Goal: Task Accomplishment & Management: Use online tool/utility

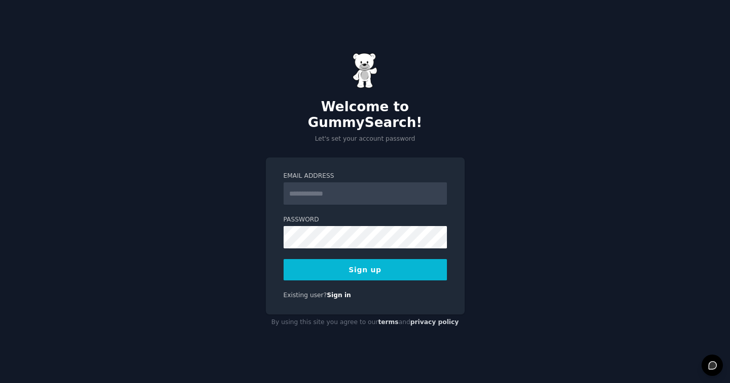
click at [346, 183] on input "Email Address" at bounding box center [365, 193] width 163 height 22
type input "**********"
click at [374, 267] on button "Sign up" at bounding box center [365, 269] width 163 height 21
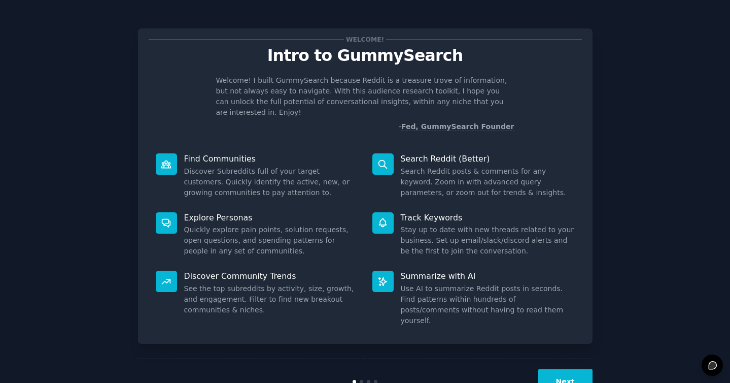
click at [562, 369] on button "Next" at bounding box center [566, 381] width 54 height 25
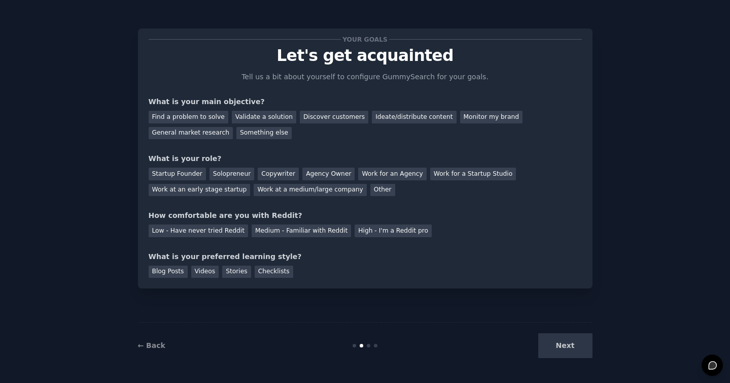
click at [571, 348] on div "Next" at bounding box center [517, 345] width 152 height 25
click at [565, 336] on div "Next" at bounding box center [517, 345] width 152 height 25
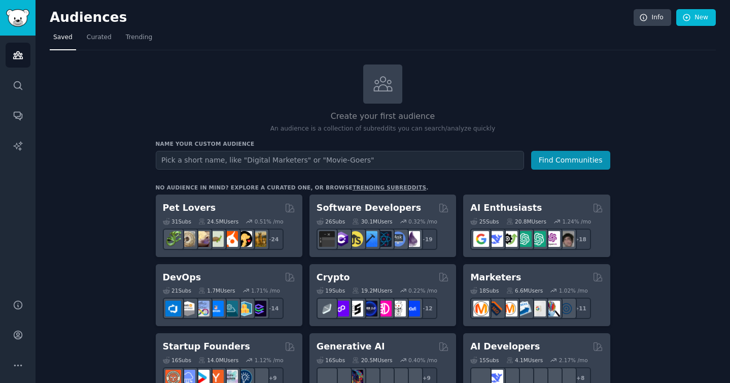
type input """
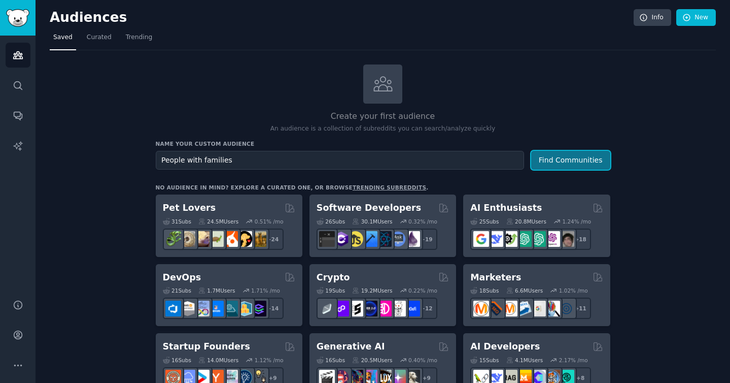
click at [570, 159] on button "Find Communities" at bounding box center [570, 160] width 79 height 19
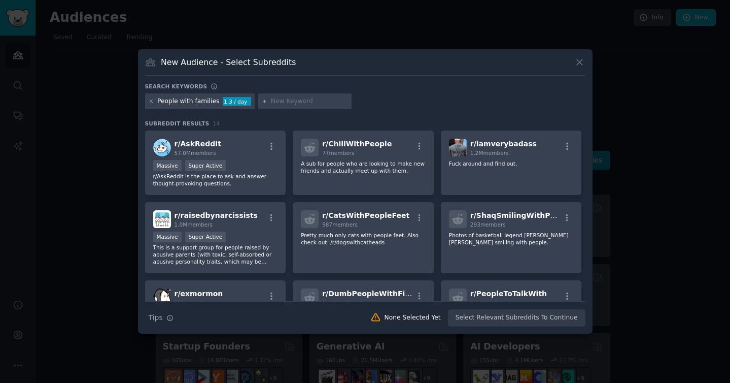
click at [152, 102] on icon at bounding box center [151, 101] width 3 height 3
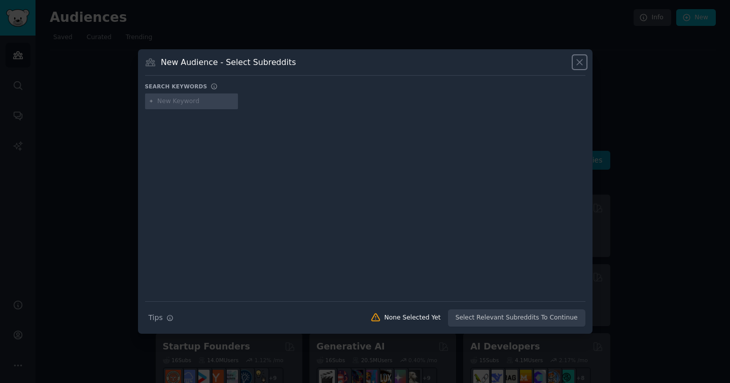
click at [579, 64] on icon at bounding box center [580, 62] width 11 height 11
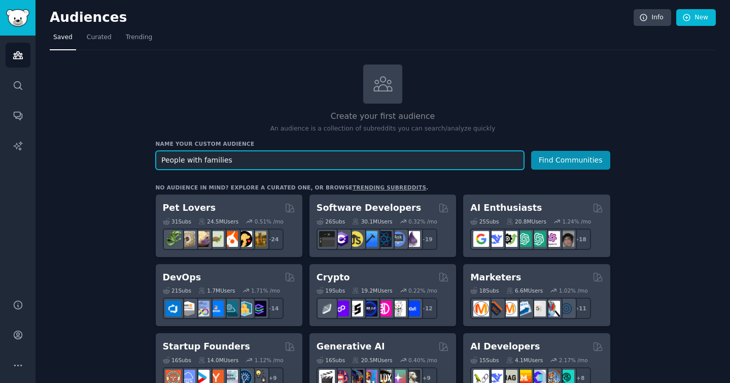
click at [297, 158] on input "People with families" at bounding box center [340, 160] width 369 height 19
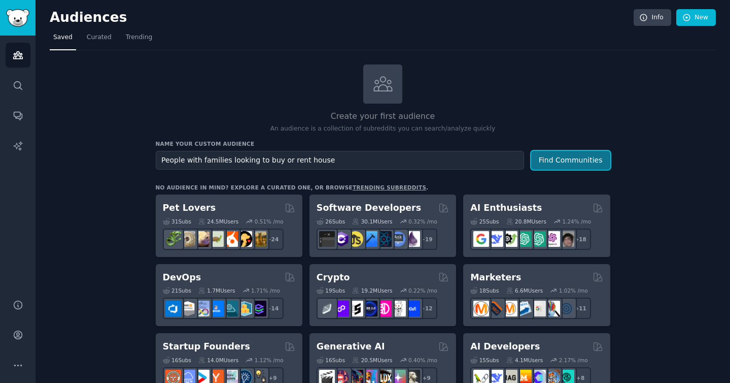
click at [574, 165] on button "Find Communities" at bounding box center [570, 160] width 79 height 19
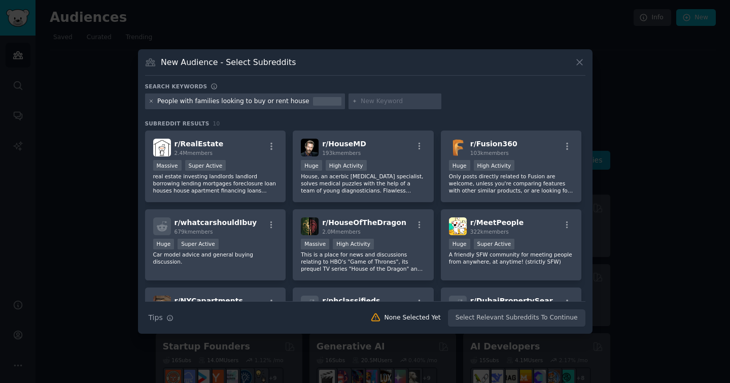
click at [150, 101] on icon at bounding box center [152, 101] width 6 height 6
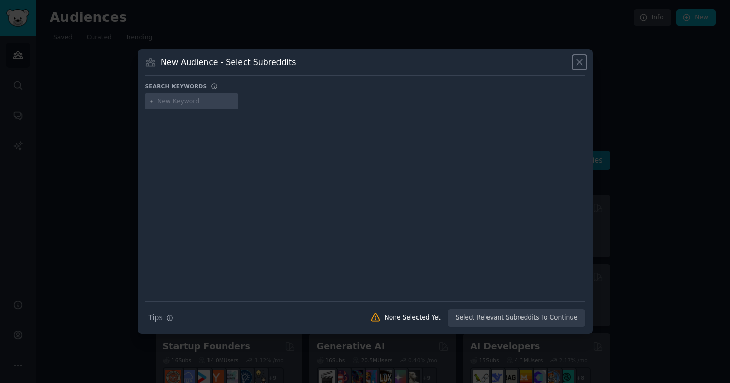
click at [581, 65] on icon at bounding box center [580, 62] width 11 height 11
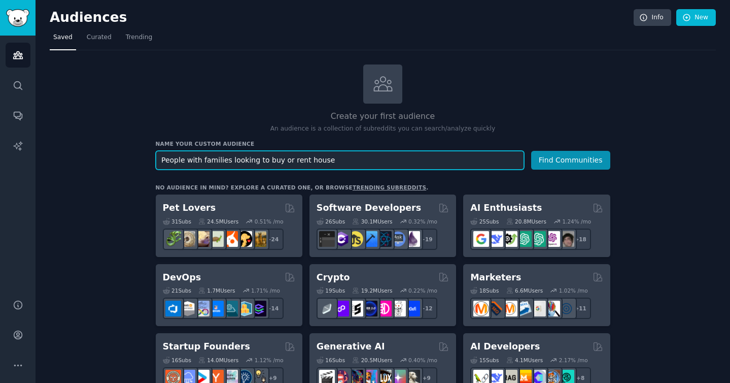
click at [192, 161] on input "People with families looking to buy or rent house" at bounding box center [340, 160] width 369 height 19
click at [213, 161] on input "families looking to buy or rent house" at bounding box center [340, 160] width 369 height 19
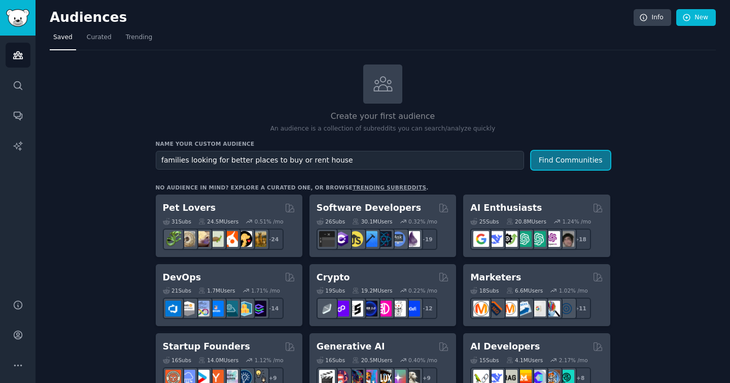
click at [573, 159] on button "Find Communities" at bounding box center [570, 160] width 79 height 19
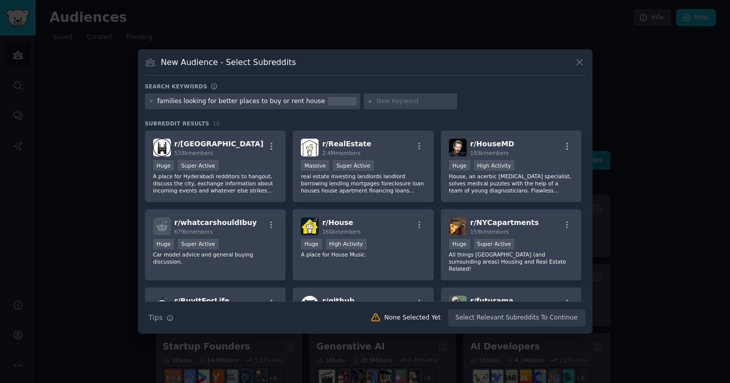
click at [584, 60] on icon at bounding box center [580, 62] width 11 height 11
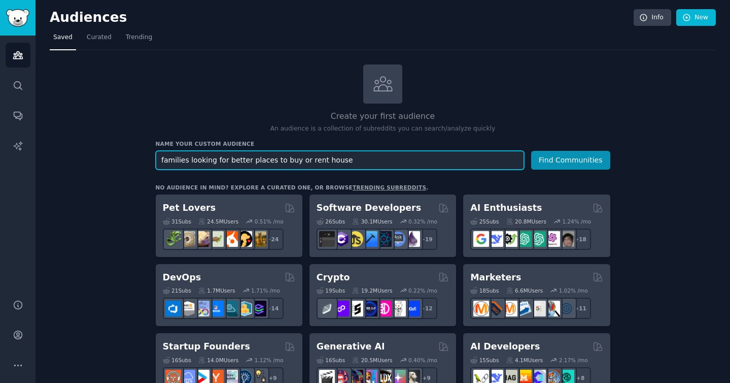
click at [363, 162] on input "families looking for better places to buy or rent house" at bounding box center [340, 160] width 369 height 19
drag, startPoint x: 279, startPoint y: 160, endPoint x: 366, endPoint y: 161, distance: 86.8
click at [366, 161] on input "families looking for better places to buy or rent house" at bounding box center [340, 160] width 369 height 19
click at [185, 161] on input "families looking for better places to live" at bounding box center [340, 160] width 369 height 19
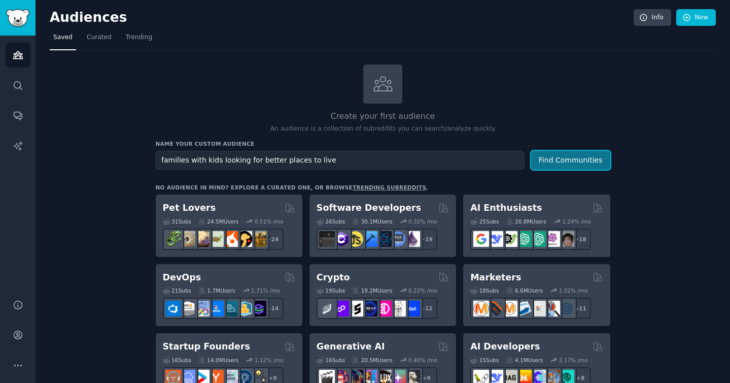
click at [575, 167] on button "Find Communities" at bounding box center [570, 160] width 79 height 19
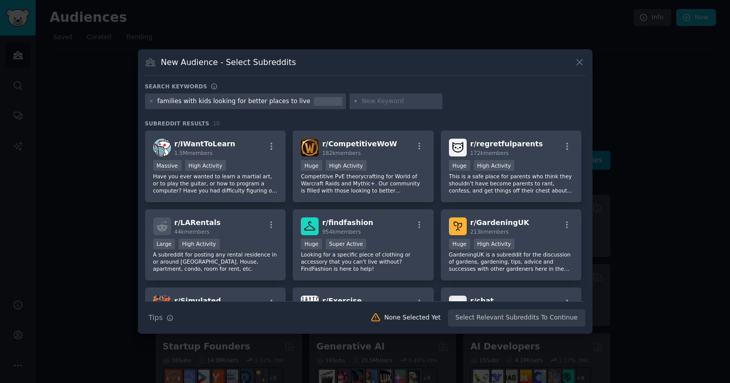
click at [583, 65] on icon at bounding box center [580, 62] width 11 height 11
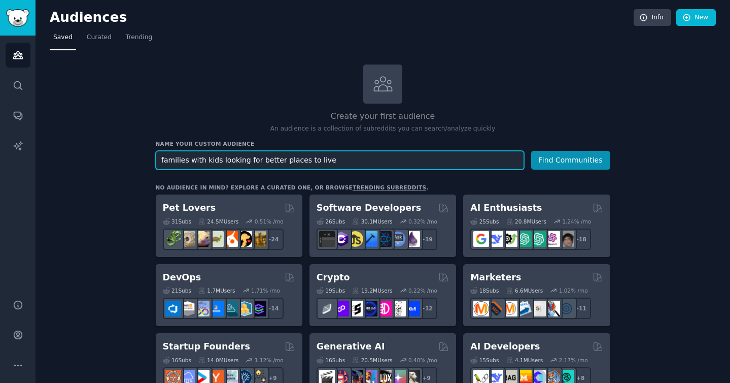
click at [382, 160] on input "families with kids looking for better places to live" at bounding box center [340, 160] width 369 height 19
drag, startPoint x: 218, startPoint y: 161, endPoint x: 349, endPoint y: 165, distance: 131.5
click at [349, 165] on input "families with kids looking for better places to live" at bounding box center [340, 160] width 369 height 19
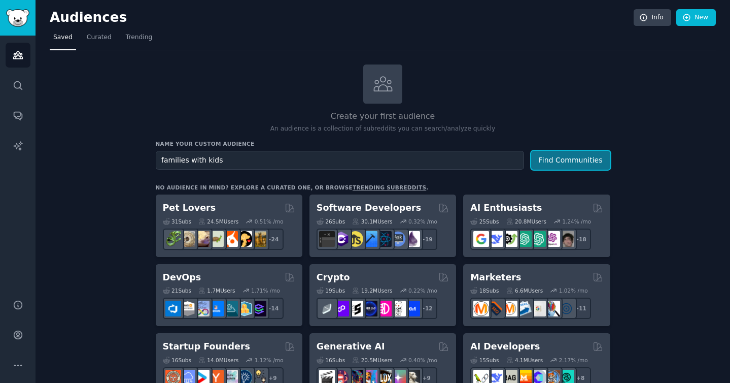
click at [554, 167] on button "Find Communities" at bounding box center [570, 160] width 79 height 19
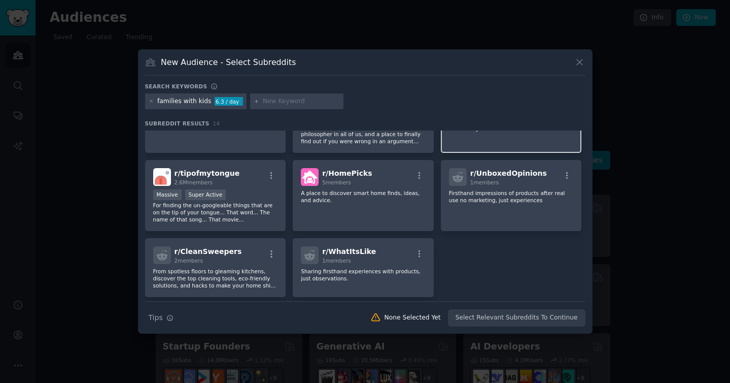
scroll to position [210, 0]
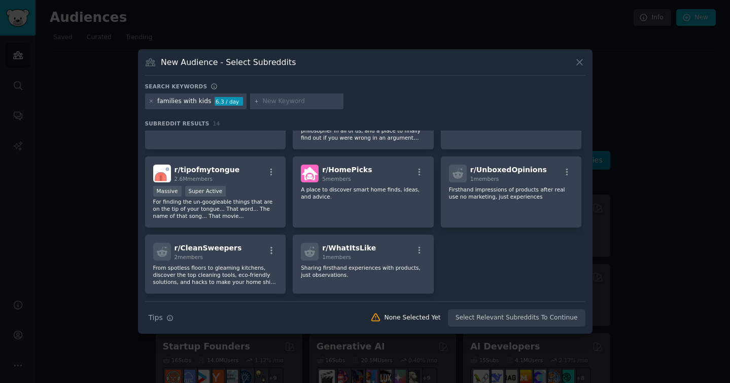
click at [582, 62] on icon at bounding box center [580, 62] width 11 height 11
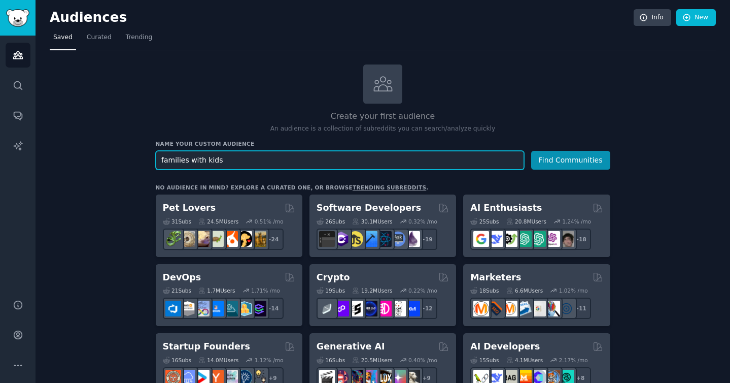
drag, startPoint x: 253, startPoint y: 155, endPoint x: 107, endPoint y: 155, distance: 145.7
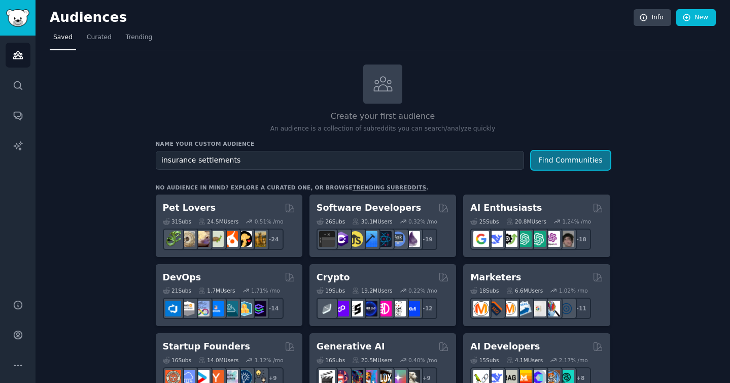
click at [591, 166] on button "Find Communities" at bounding box center [570, 160] width 79 height 19
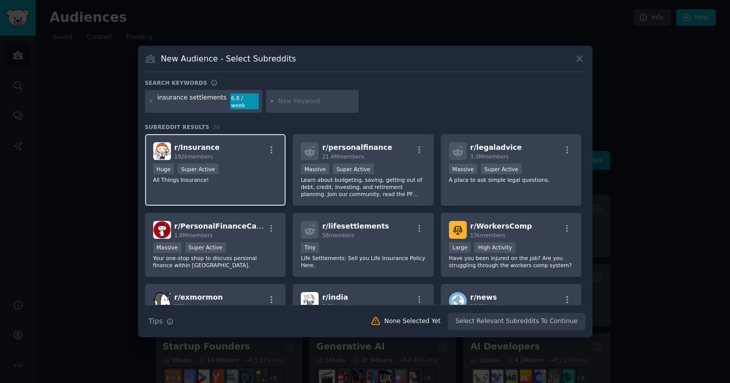
click at [244, 163] on div "Huge Super Active" at bounding box center [215, 169] width 125 height 13
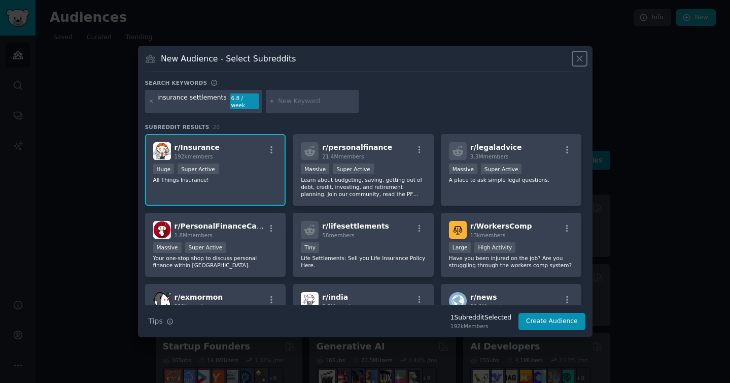
click at [579, 60] on icon at bounding box center [580, 58] width 11 height 11
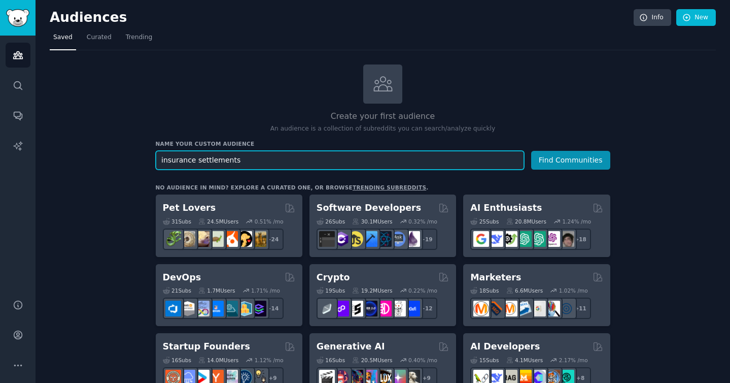
click at [245, 161] on input "insurance settlements" at bounding box center [340, 160] width 369 height 19
click at [157, 160] on input "insurance settlements" at bounding box center [340, 160] width 369 height 19
click at [220, 159] on input "insurance settlements" at bounding box center [340, 160] width 369 height 19
type input "travel insurance"
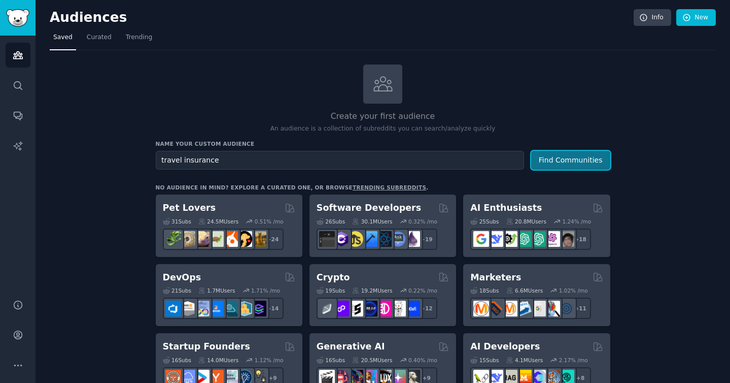
click at [582, 164] on button "Find Communities" at bounding box center [570, 160] width 79 height 19
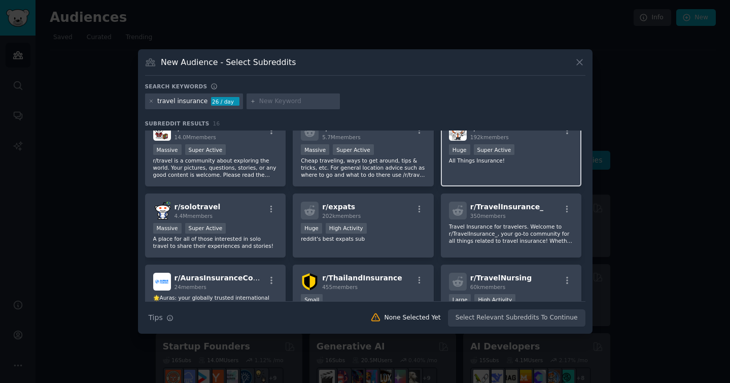
scroll to position [1, 0]
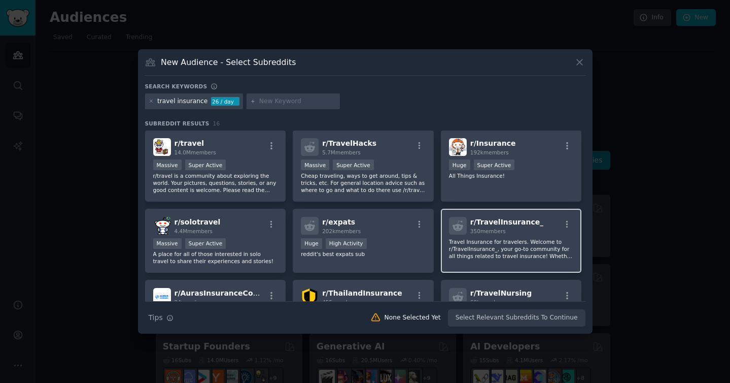
click at [514, 256] on p "Travel Insurance for travelers. Welcome to r/TravelInsurance_, your go-to commu…" at bounding box center [511, 248] width 125 height 21
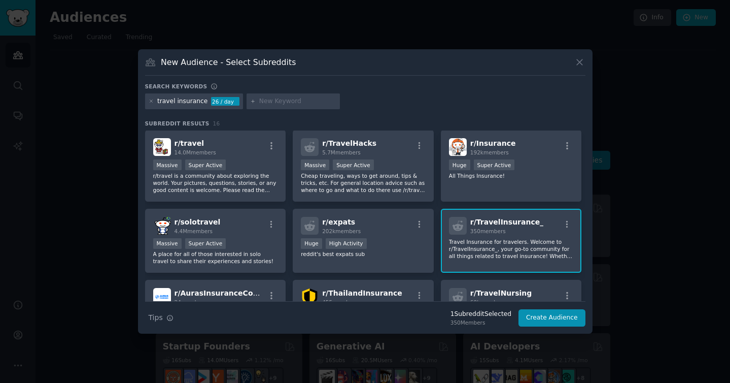
scroll to position [0, 0]
click at [546, 141] on div "r/ Insurance 192k members" at bounding box center [511, 148] width 125 height 18
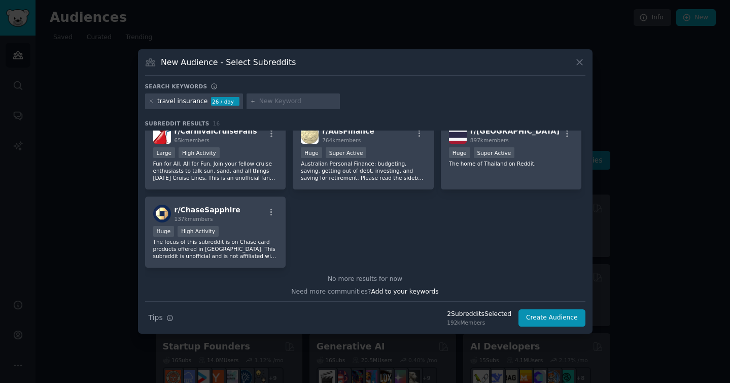
scroll to position [321, 0]
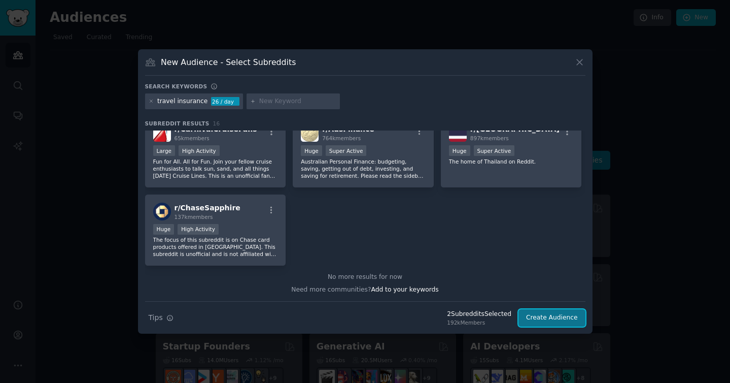
click at [553, 319] on button "Create Audience" at bounding box center [552, 317] width 67 height 17
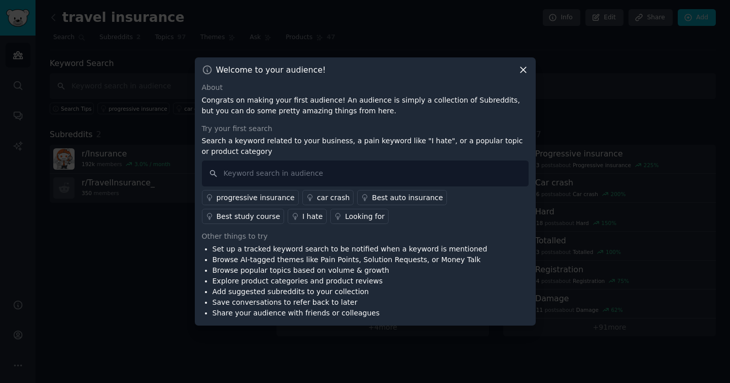
click at [525, 68] on icon at bounding box center [524, 71] width 6 height 6
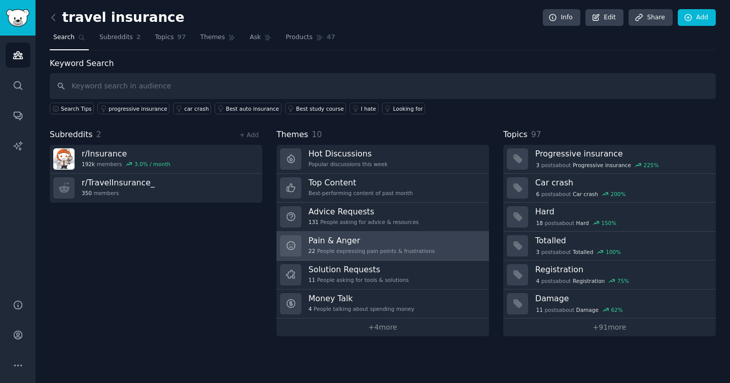
click at [439, 239] on link "Pain & Anger 22 People expressing pain points & frustrations" at bounding box center [383, 245] width 213 height 29
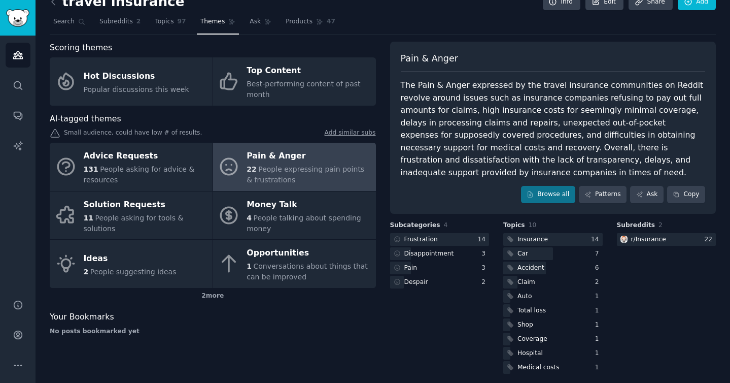
scroll to position [22, 0]
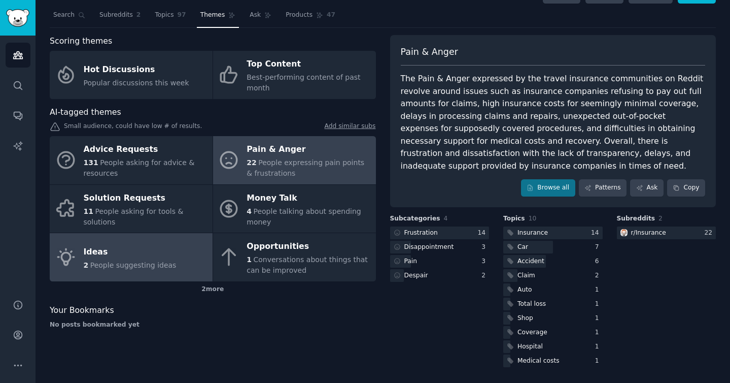
click at [161, 256] on div "Ideas" at bounding box center [130, 252] width 93 height 16
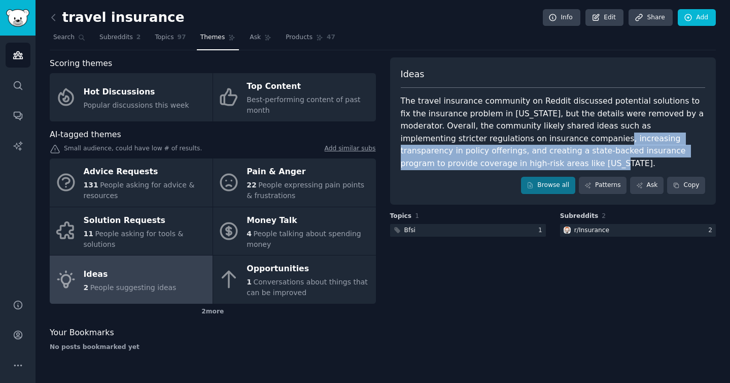
drag, startPoint x: 484, startPoint y: 141, endPoint x: 703, endPoint y: 148, distance: 218.9
click at [703, 148] on div "The travel insurance community on Reddit discussed potential solutions to fix t…" at bounding box center [553, 132] width 305 height 75
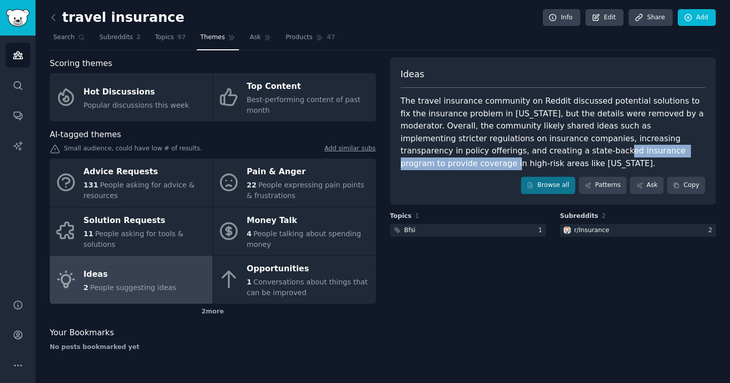
drag, startPoint x: 450, startPoint y: 150, endPoint x: 613, endPoint y: 145, distance: 163.0
click at [612, 145] on div "The travel insurance community on Reddit discussed potential solutions to fix t…" at bounding box center [553, 132] width 305 height 75
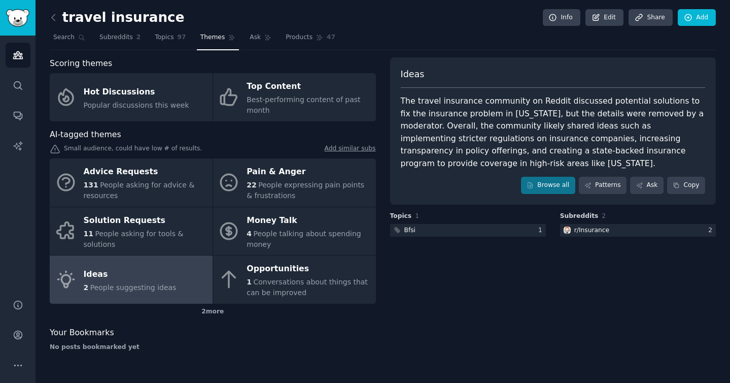
click at [613, 145] on div "The travel insurance community on Reddit discussed potential solutions to fix t…" at bounding box center [553, 132] width 305 height 75
drag, startPoint x: 586, startPoint y: 148, endPoint x: 691, endPoint y: 149, distance: 105.1
click at [691, 149] on div "The travel insurance community on Reddit discussed potential solutions to fix t…" at bounding box center [553, 132] width 305 height 75
drag, startPoint x: 675, startPoint y: 150, endPoint x: 707, endPoint y: 150, distance: 32.5
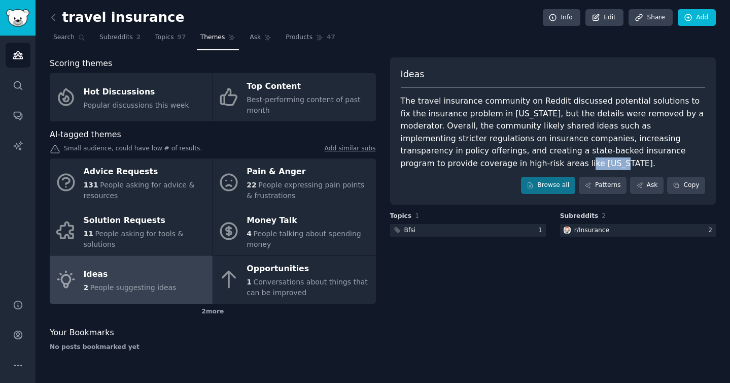
click at [707, 150] on div "Ideas The travel insurance community on Reddit discussed potential solutions to…" at bounding box center [553, 130] width 326 height 147
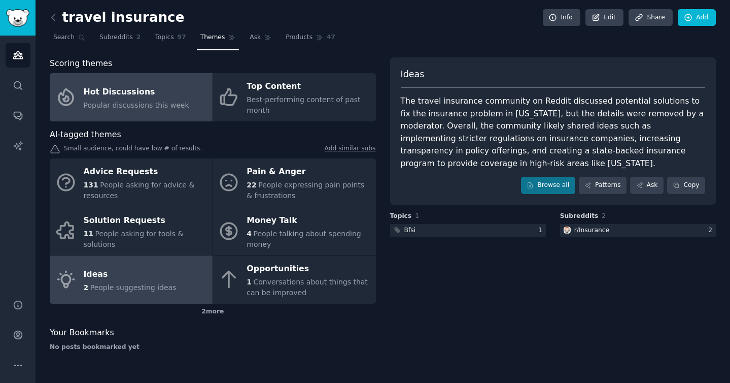
click at [127, 91] on div "Hot Discussions" at bounding box center [137, 92] width 106 height 16
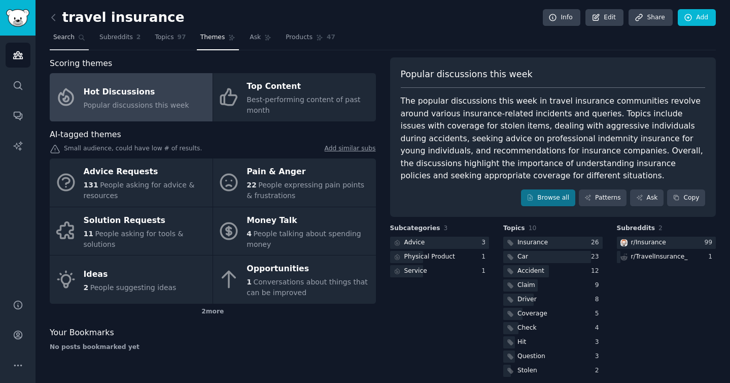
click at [63, 39] on span "Search" at bounding box center [63, 37] width 21 height 9
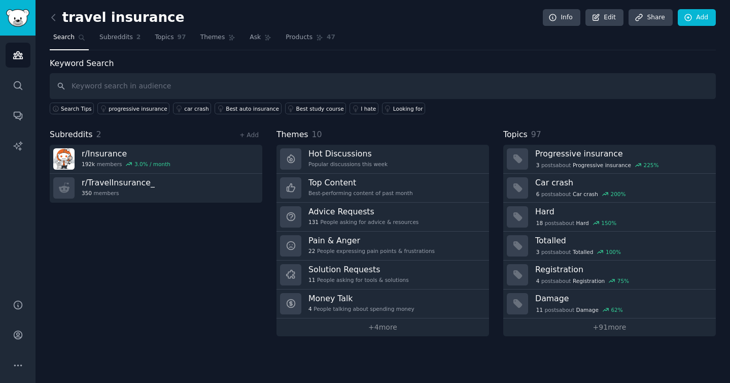
click at [195, 83] on input "text" at bounding box center [383, 86] width 666 height 26
type input "give me top problems that travel insurers are facing"
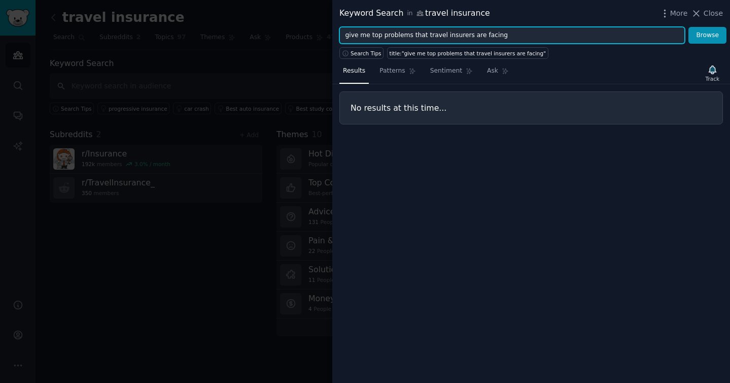
drag, startPoint x: 511, startPoint y: 35, endPoint x: 277, endPoint y: 35, distance: 233.5
click at [277, 35] on div "Keyword Search in travel insurance More Close give me top problems that travel …" at bounding box center [365, 191] width 730 height 383
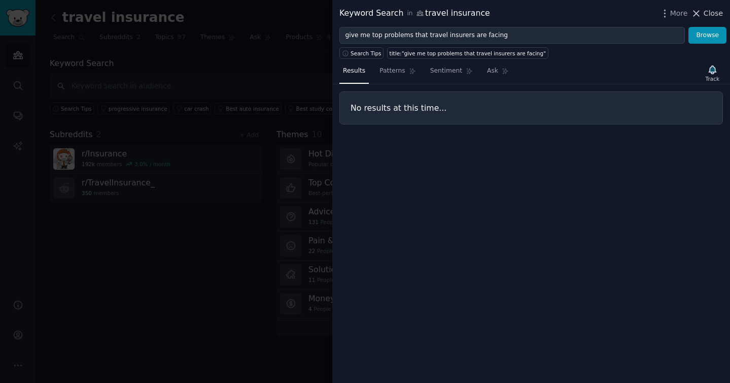
click at [719, 15] on span "Close" at bounding box center [713, 13] width 19 height 11
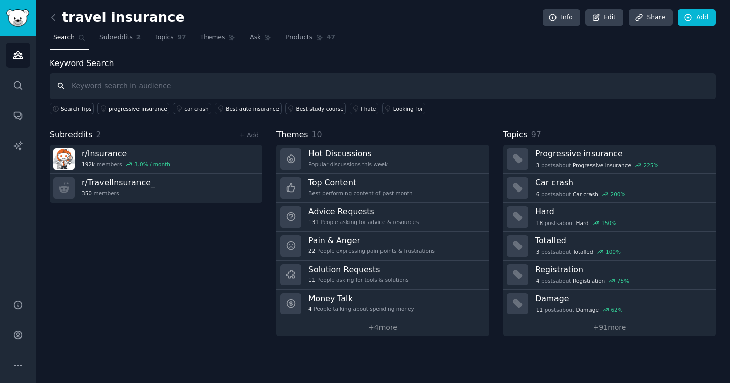
click at [152, 81] on input "text" at bounding box center [383, 86] width 666 height 26
paste input "give me top problems that travel insurers are facing"
type input "give me top problems that travel insurers are facing"
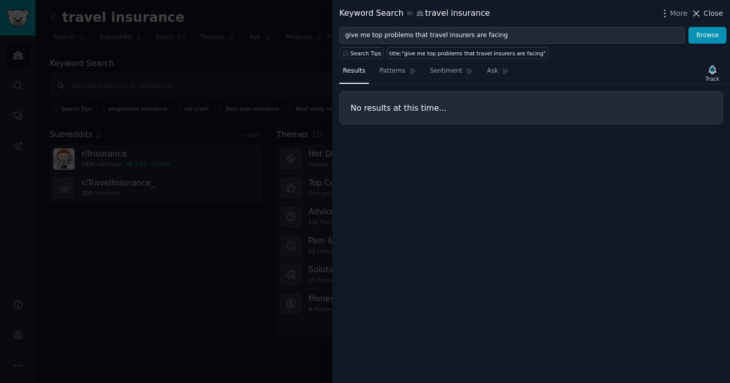
click at [706, 12] on span "Close" at bounding box center [713, 13] width 19 height 11
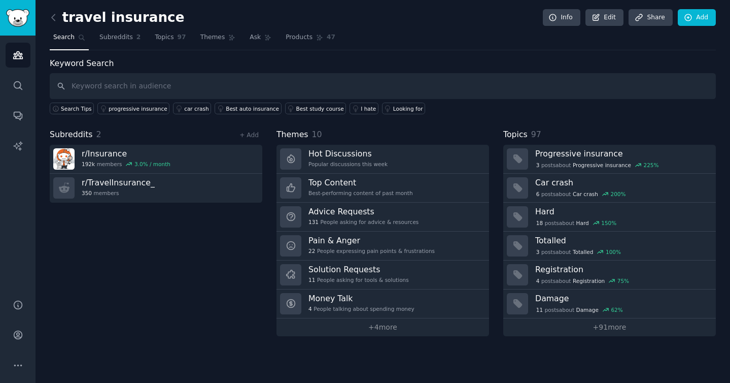
click at [405, 24] on div "travel insurance Info Edit Share Add" at bounding box center [383, 19] width 666 height 21
click at [180, 82] on input "text" at bounding box center [383, 86] width 666 height 26
click at [18, 24] on img "Sidebar" at bounding box center [17, 18] width 23 height 18
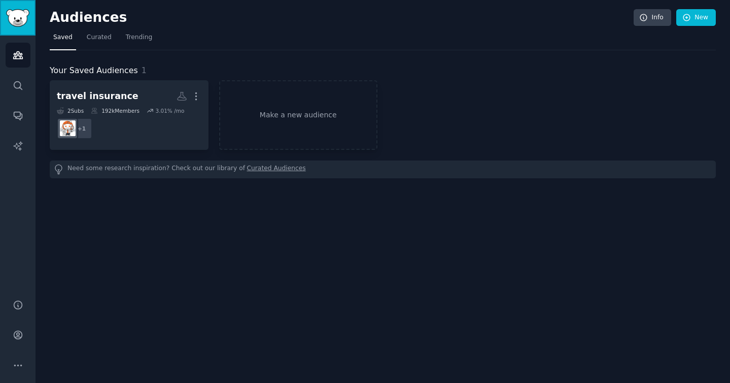
click at [18, 24] on img "Sidebar" at bounding box center [17, 18] width 23 height 18
click at [110, 39] on link "Curated" at bounding box center [99, 39] width 32 height 21
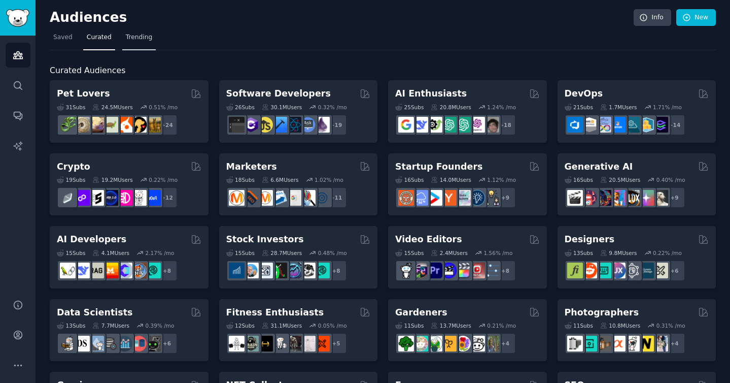
click at [133, 39] on span "Trending" at bounding box center [139, 37] width 26 height 9
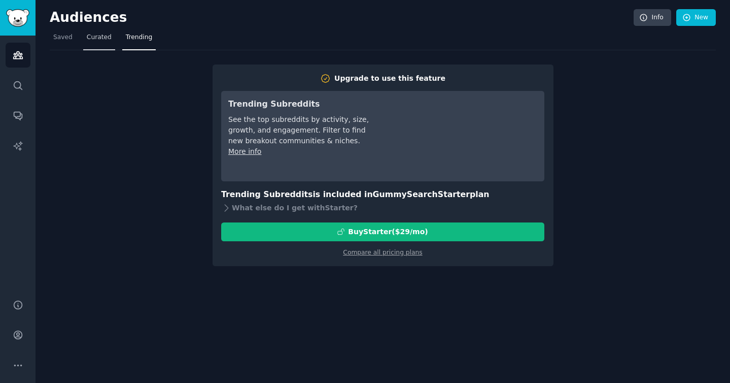
click at [102, 33] on span "Curated" at bounding box center [99, 37] width 25 height 9
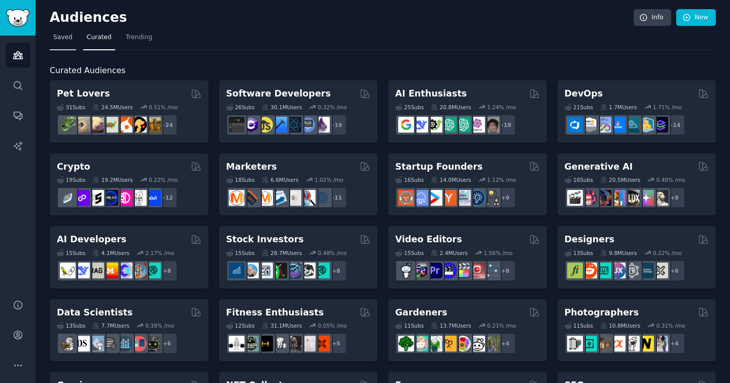
click at [68, 39] on span "Saved" at bounding box center [62, 37] width 19 height 9
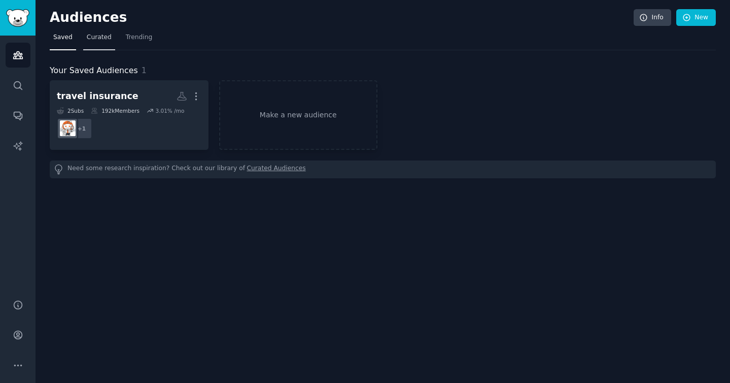
click at [97, 40] on span "Curated" at bounding box center [99, 37] width 25 height 9
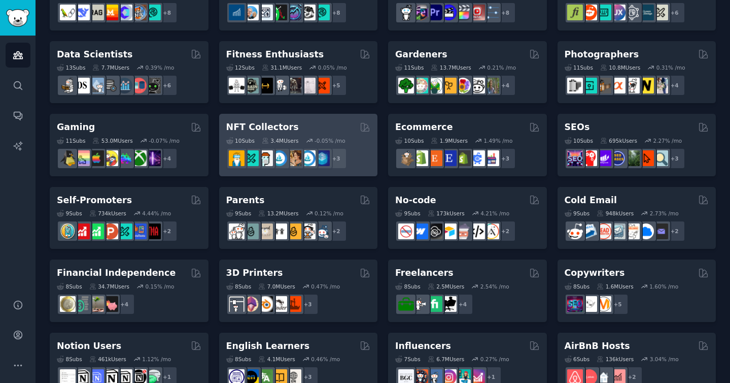
scroll to position [286, 0]
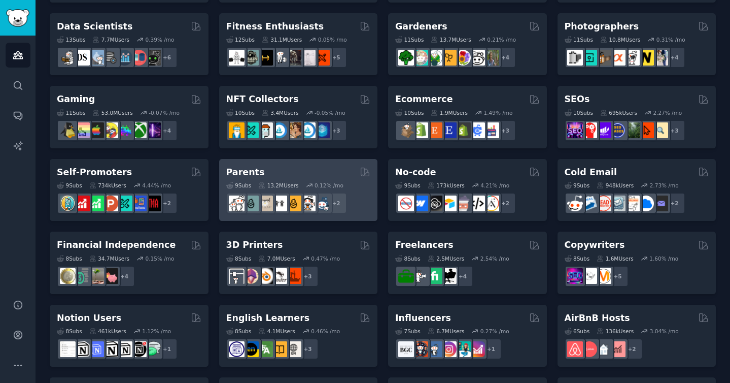
click at [291, 173] on div "Parents" at bounding box center [298, 172] width 145 height 13
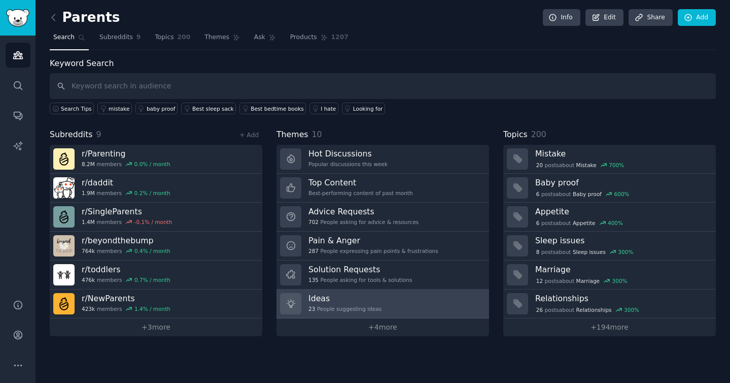
click at [418, 309] on link "Ideas 23 People suggesting ideas" at bounding box center [383, 303] width 213 height 29
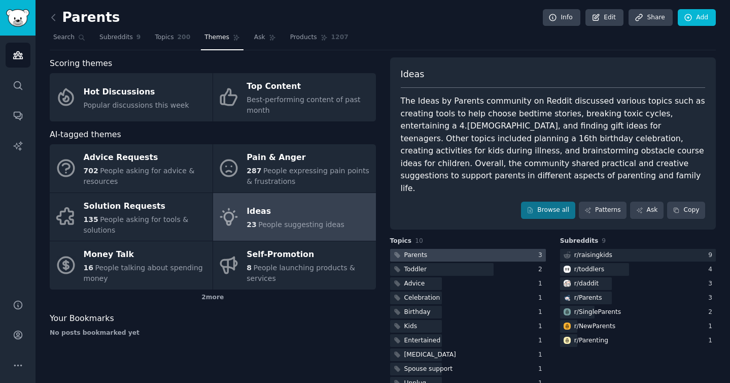
click at [452, 249] on div at bounding box center [468, 255] width 156 height 13
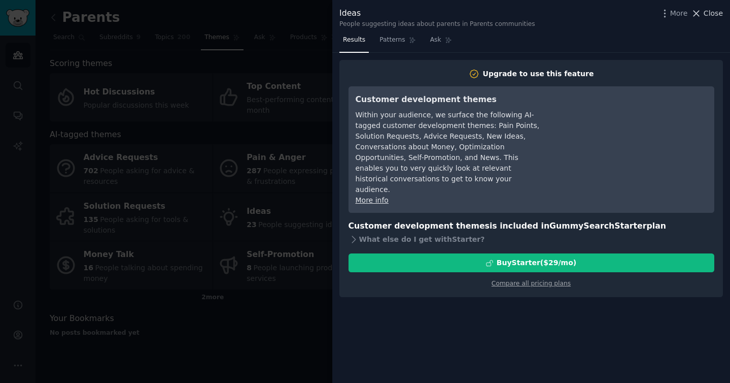
click at [717, 12] on span "Close" at bounding box center [713, 13] width 19 height 11
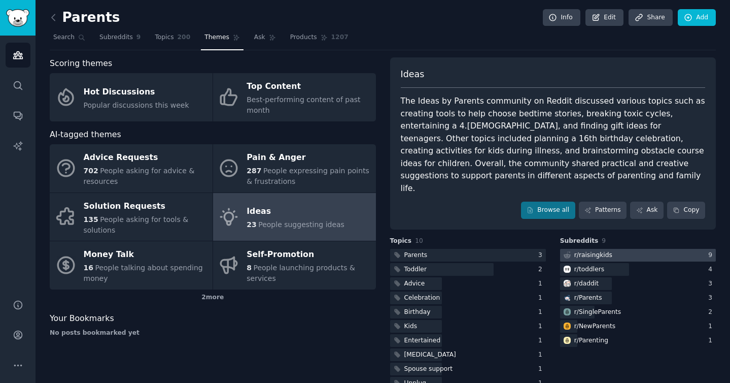
click at [685, 249] on div at bounding box center [638, 255] width 156 height 13
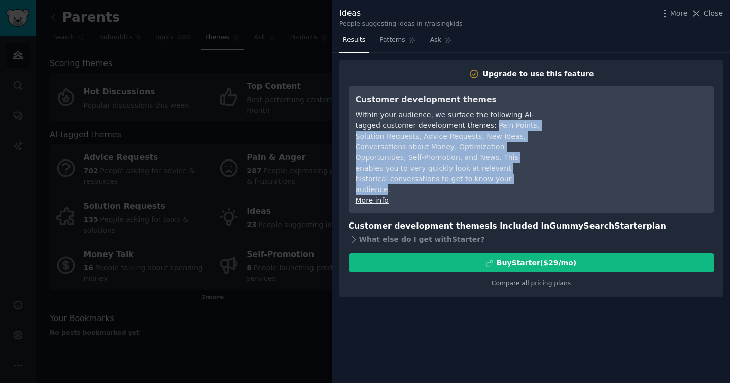
drag, startPoint x: 488, startPoint y: 126, endPoint x: 497, endPoint y: 176, distance: 51.0
click at [497, 176] on div "Within your audience, we surface the following AI-tagged customer development t…" at bounding box center [448, 152] width 185 height 85
click at [416, 140] on div "Within your audience, we surface the following AI-tagged customer development t…" at bounding box center [448, 152] width 185 height 85
drag, startPoint x: 416, startPoint y: 140, endPoint x: 490, endPoint y: 183, distance: 86.4
click at [490, 183] on div "Within your audience, we surface the following AI-tagged customer development t…" at bounding box center [448, 152] width 185 height 85
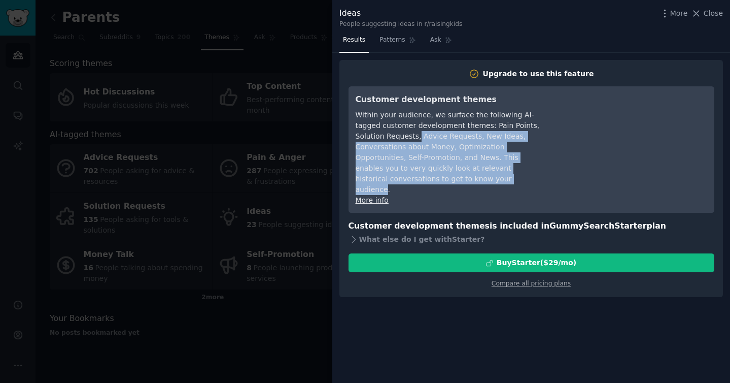
click at [490, 183] on div "Within your audience, we surface the following AI-tagged customer development t…" at bounding box center [448, 152] width 185 height 85
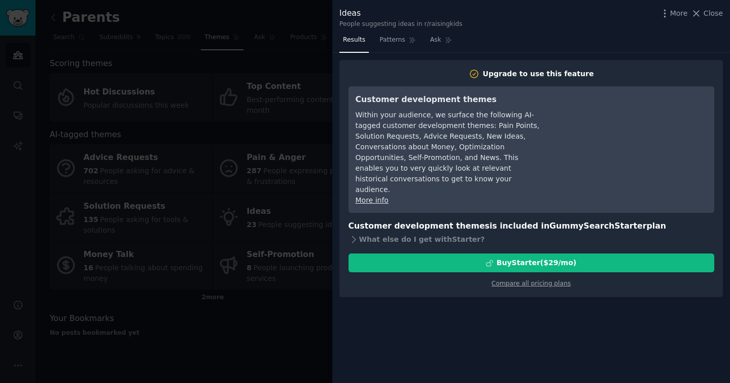
drag, startPoint x: 424, startPoint y: 146, endPoint x: 436, endPoint y: 148, distance: 11.9
click at [433, 147] on div "Within your audience, we surface the following AI-tagged customer development t…" at bounding box center [448, 152] width 185 height 85
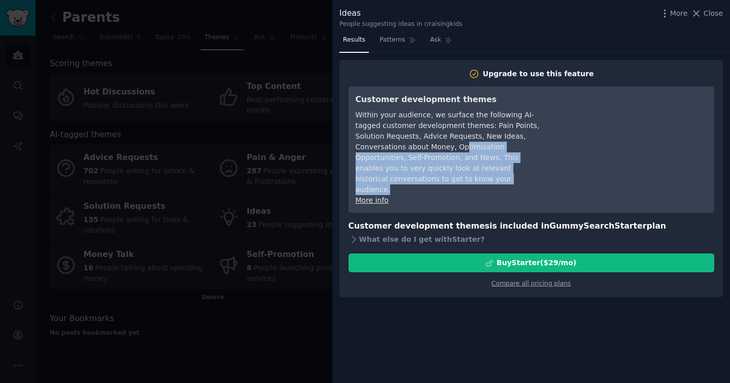
drag, startPoint x: 458, startPoint y: 148, endPoint x: 510, endPoint y: 181, distance: 61.7
click at [510, 181] on div "Within your audience, we surface the following AI-tagged customer development t…" at bounding box center [448, 152] width 185 height 85
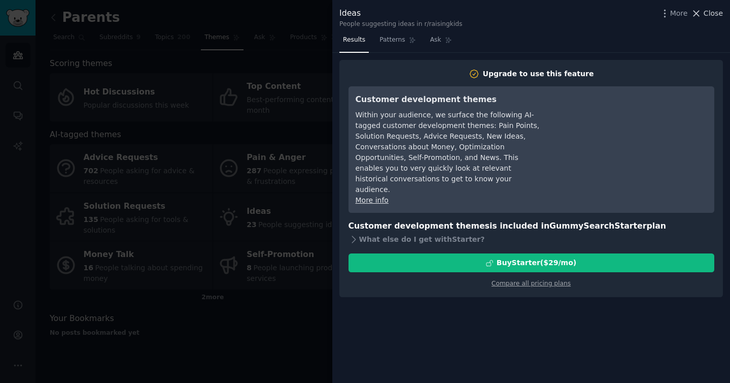
click at [711, 11] on span "Close" at bounding box center [713, 13] width 19 height 11
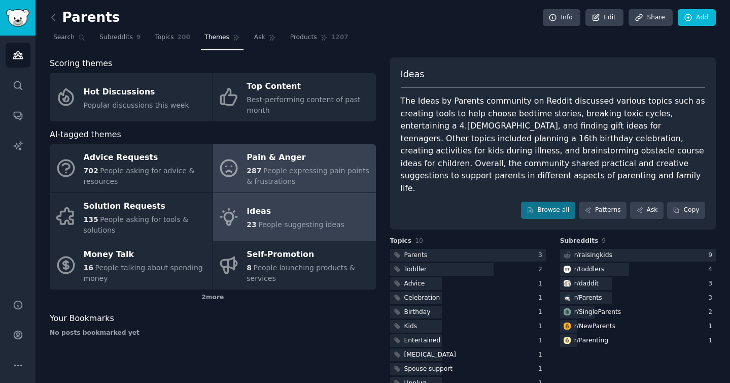
click at [333, 169] on span "People expressing pain points & frustrations" at bounding box center [308, 175] width 123 height 19
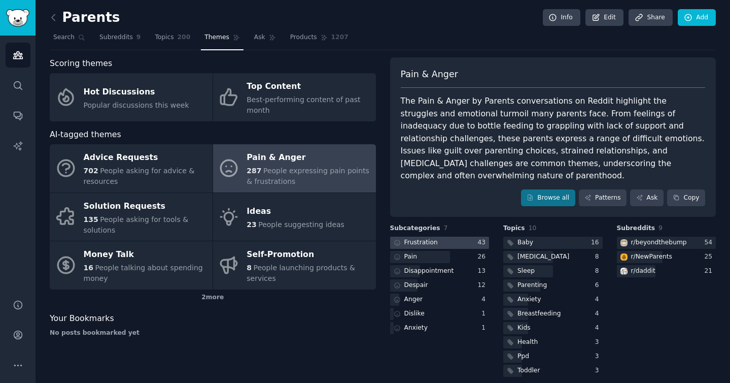
click at [458, 237] on div at bounding box center [439, 243] width 99 height 13
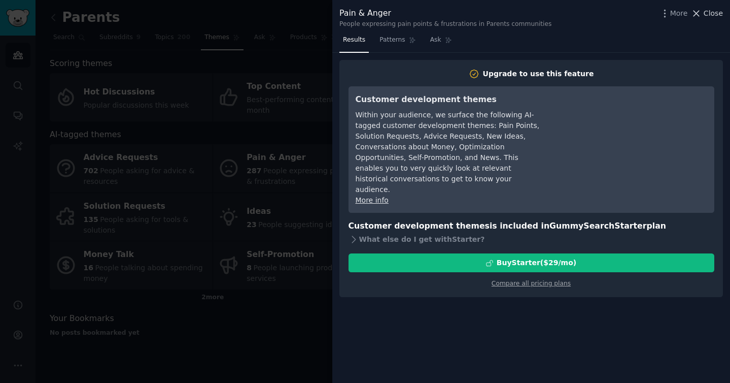
click at [711, 12] on span "Close" at bounding box center [713, 13] width 19 height 11
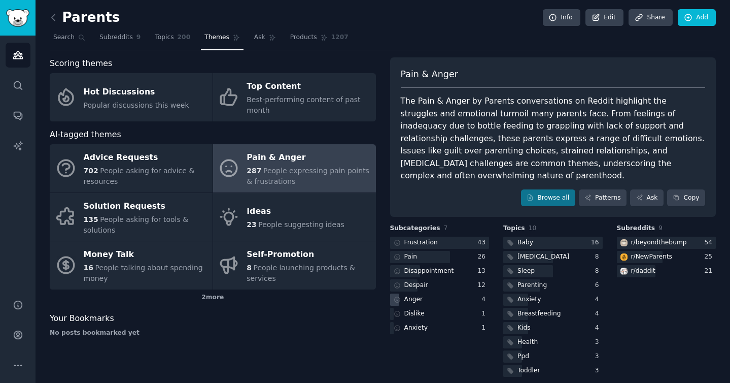
click at [450, 293] on div "Anger" at bounding box center [439, 299] width 99 height 13
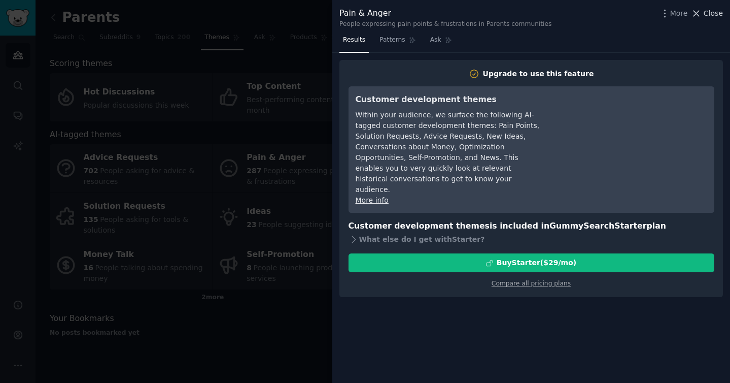
click at [715, 11] on span "Close" at bounding box center [713, 13] width 19 height 11
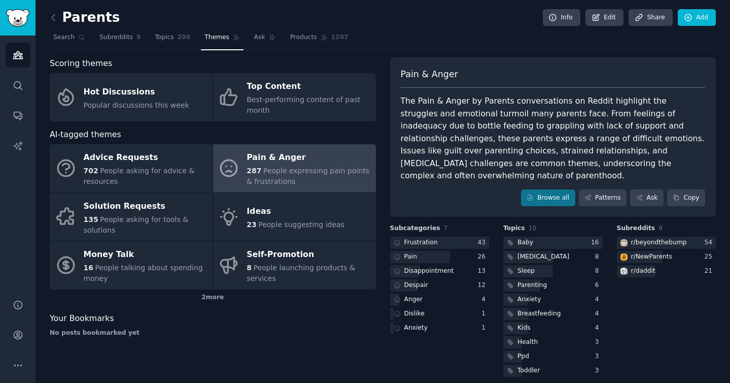
click at [476, 34] on nav "Search Subreddits 9 Topics 200 Themes Ask Products 1207" at bounding box center [383, 39] width 666 height 21
click at [480, 39] on nav "Search Subreddits 9 Topics 200 Themes Ask Products 1207" at bounding box center [383, 39] width 666 height 21
